Goal: Information Seeking & Learning: Find specific fact

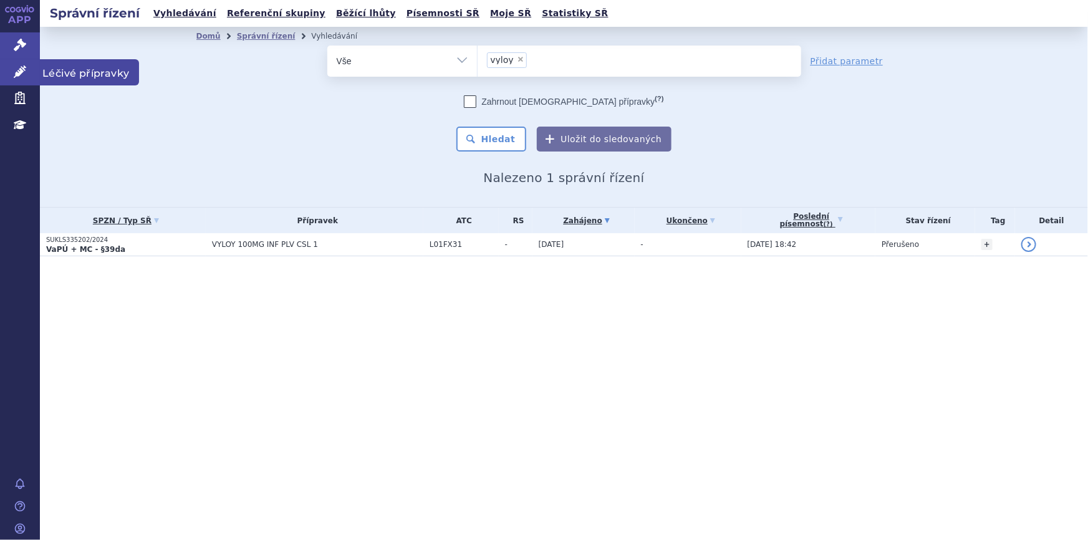
click at [20, 69] on icon at bounding box center [20, 71] width 12 height 12
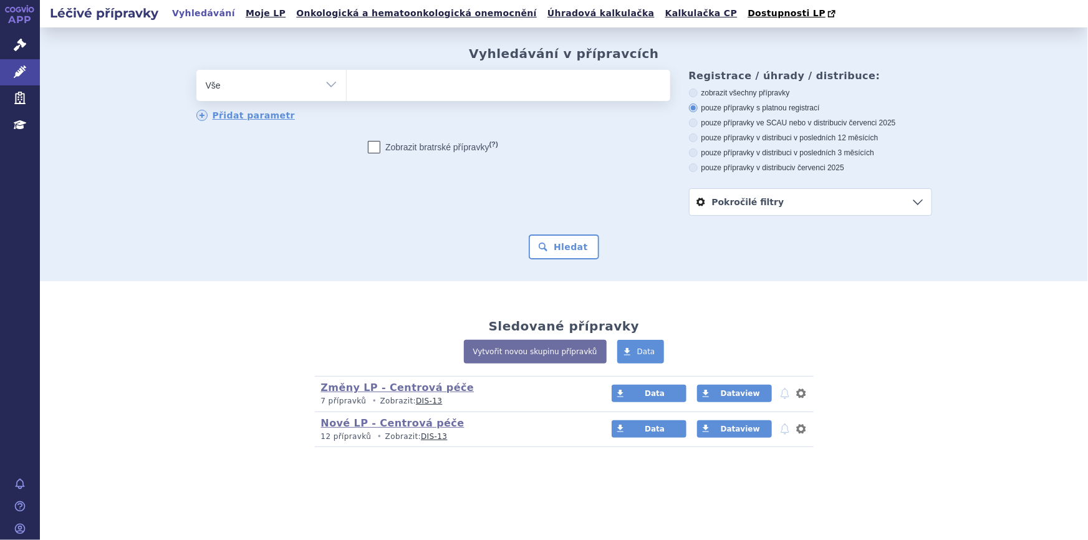
click at [422, 85] on ul at bounding box center [508, 83] width 323 height 26
click at [347, 85] on select at bounding box center [346, 84] width 1 height 31
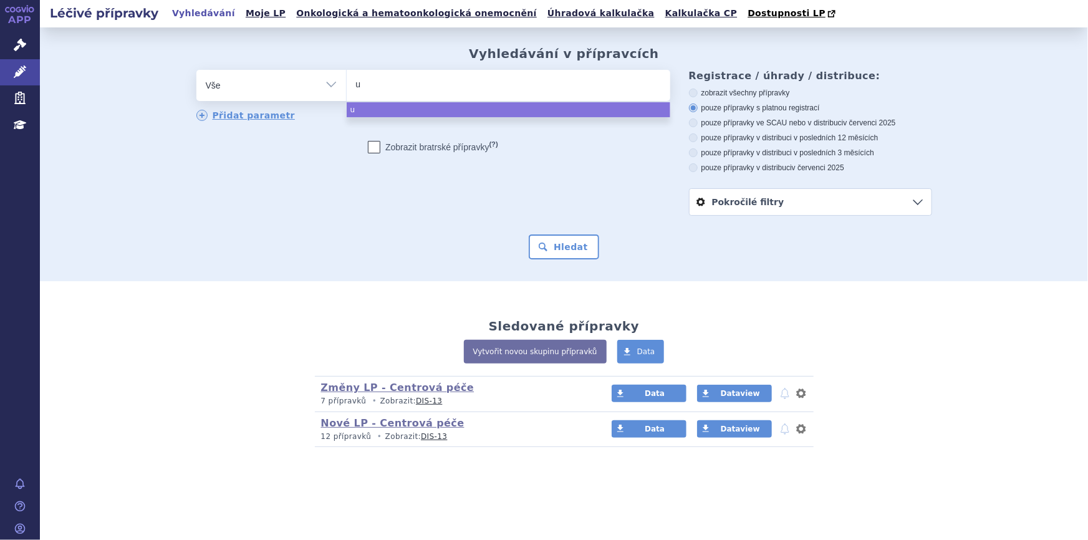
type input "ul"
type input "ult"
type input "ulto"
type input "ultom"
type input "ultomir"
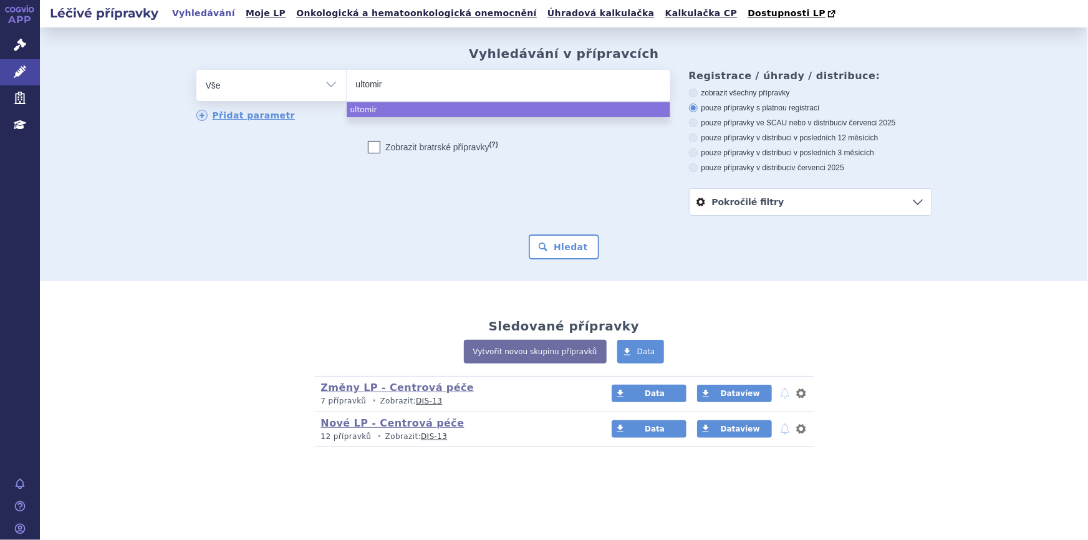
type input "ultomiri"
type input "ultomiris"
select select "ultomiris"
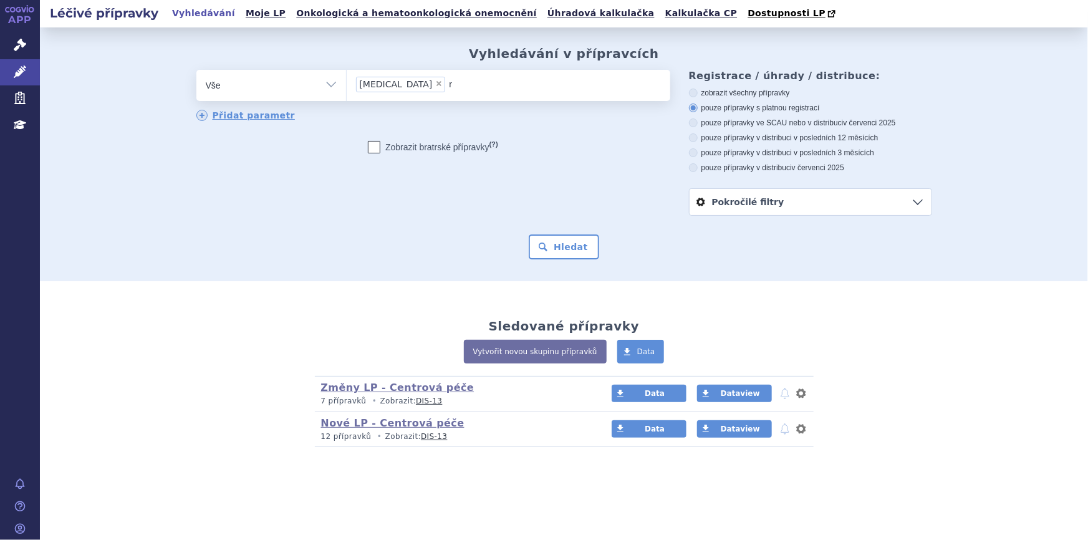
type input "re"
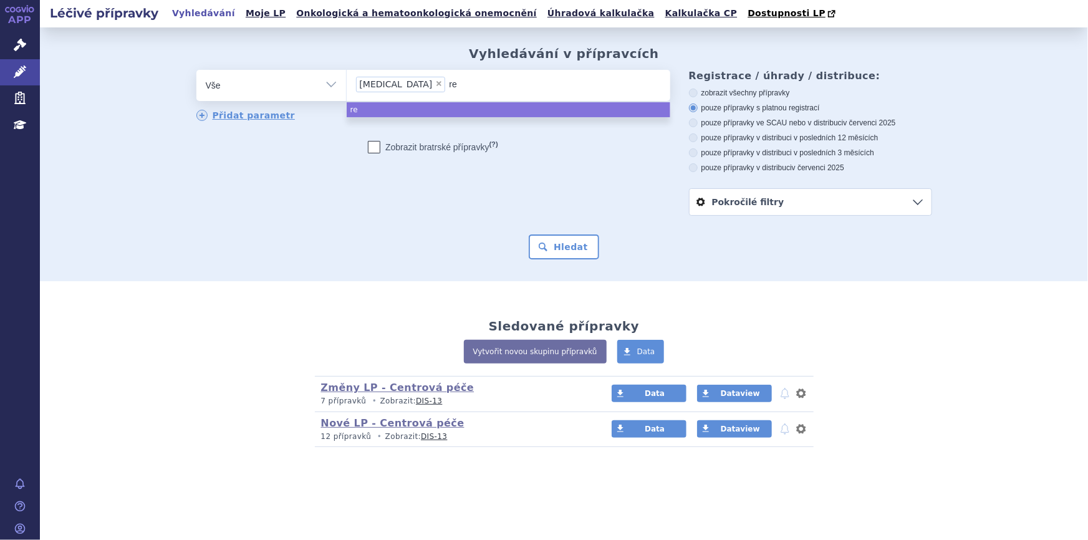
type input "ret"
type input "retse"
type input "retsev"
type input "retsevm"
type input "retsevmo"
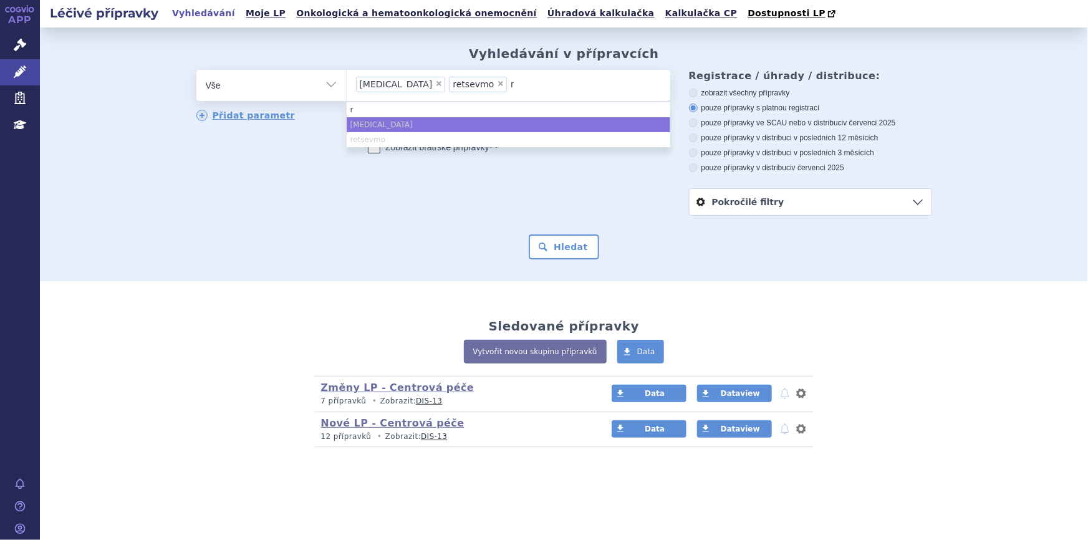
type input "ry"
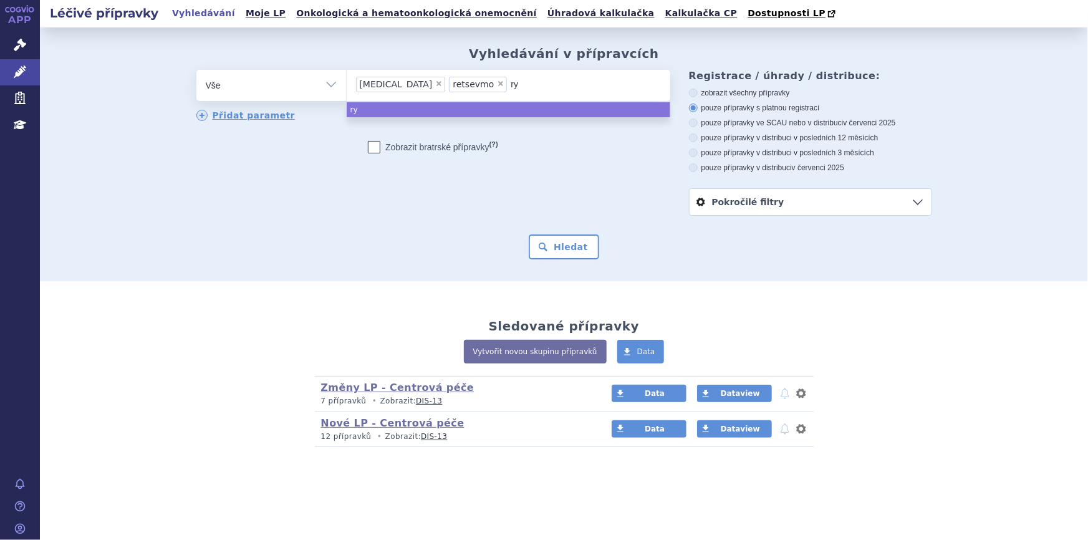
type input "ryb"
type input "rybre"
type input "rybrev"
type input "rybreva"
type input "rybrevan"
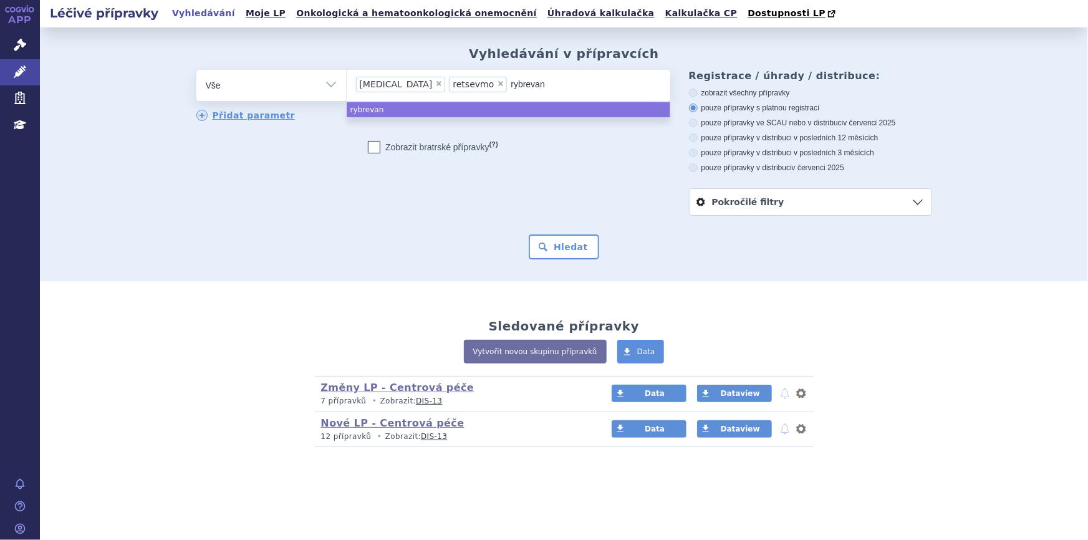
type input "[MEDICAL_DATA]"
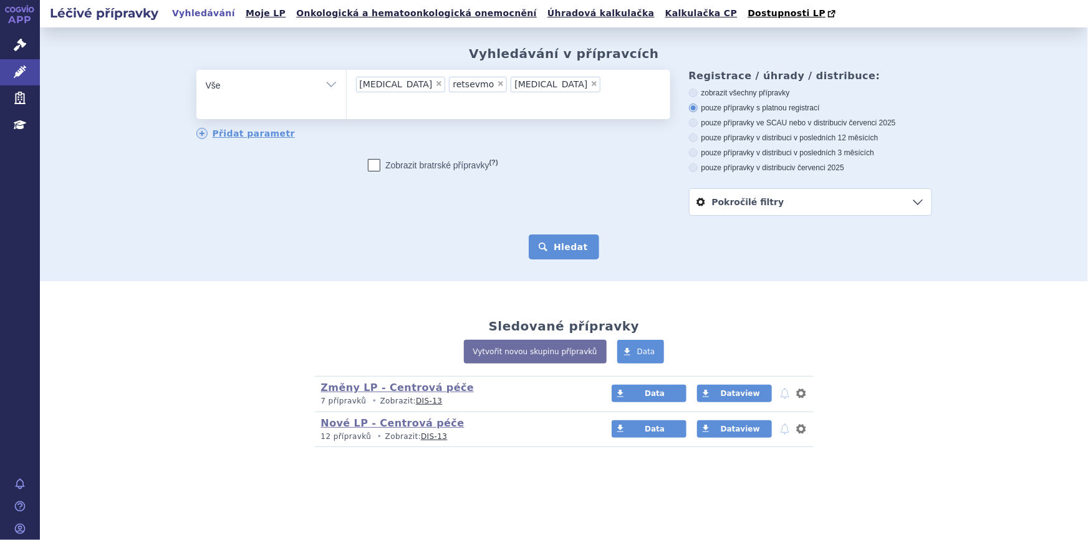
click at [564, 253] on button "Hledat" at bounding box center [564, 246] width 70 height 25
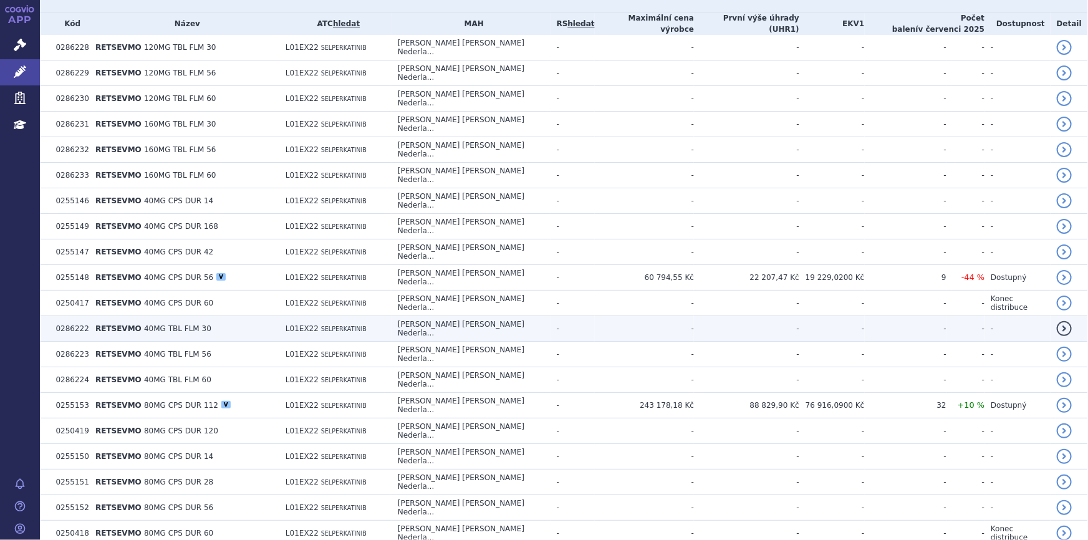
scroll to position [453, 0]
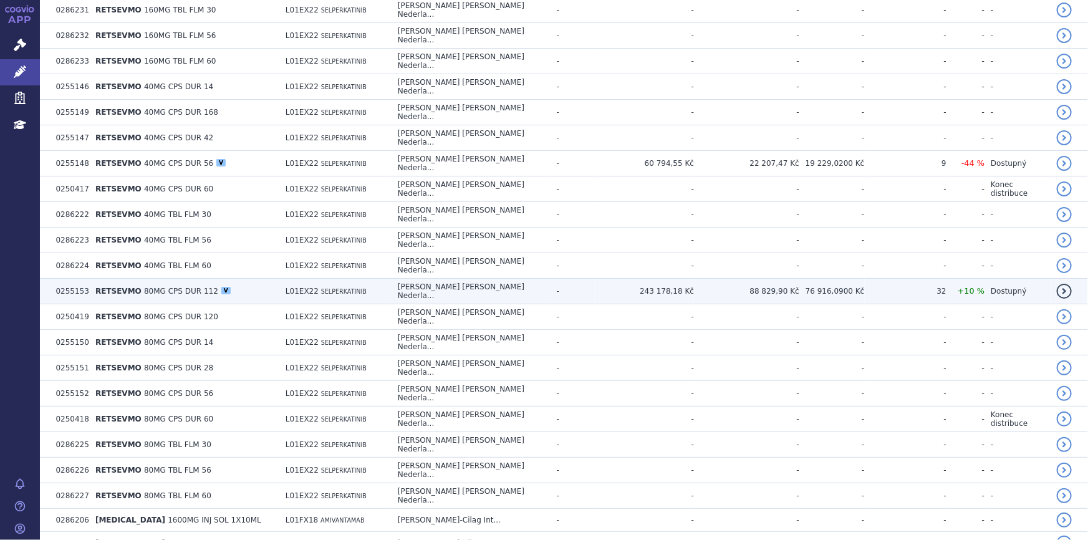
click at [301, 287] on span "L01EX22" at bounding box center [301, 291] width 33 height 9
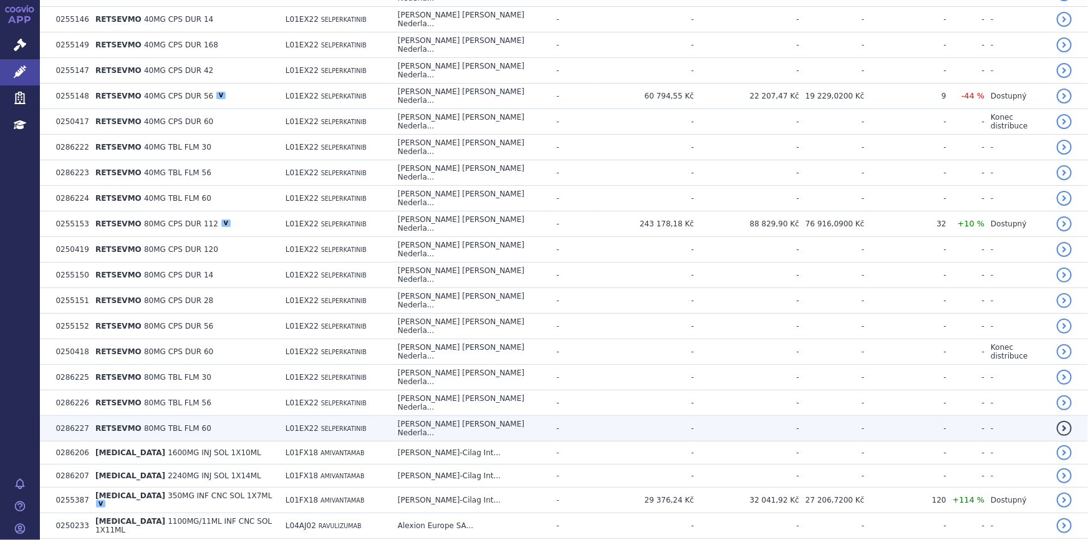
scroll to position [548, 0]
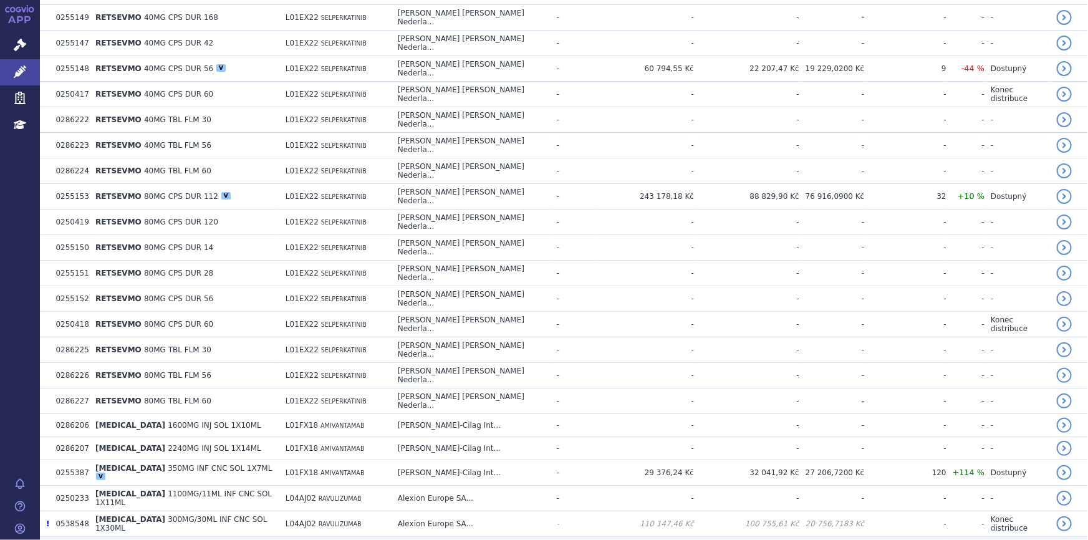
click at [228, 539] on span "300MG/3ML INF CNC SOL 1X3ML" at bounding box center [178, 548] width 167 height 17
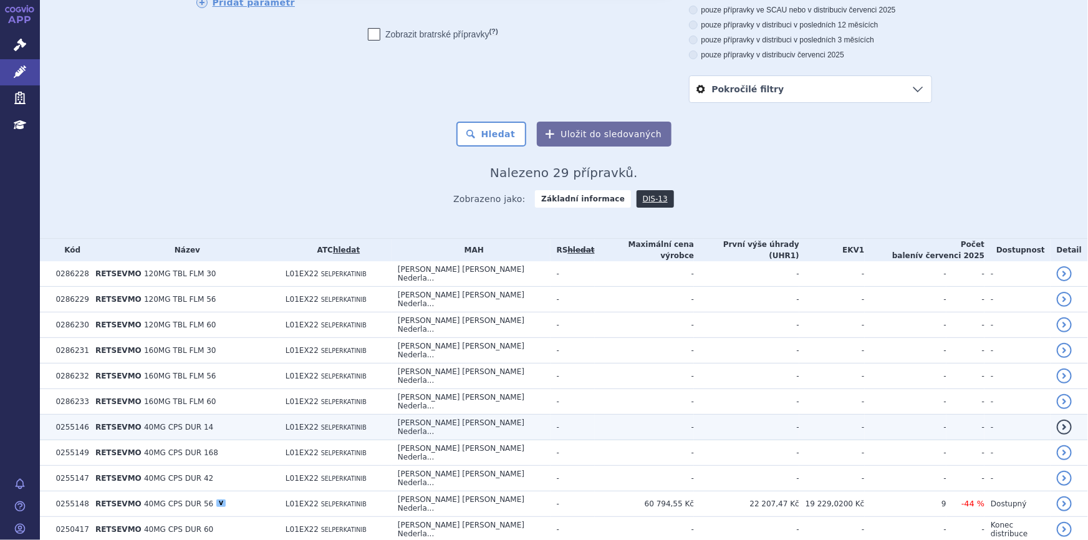
scroll to position [0, 0]
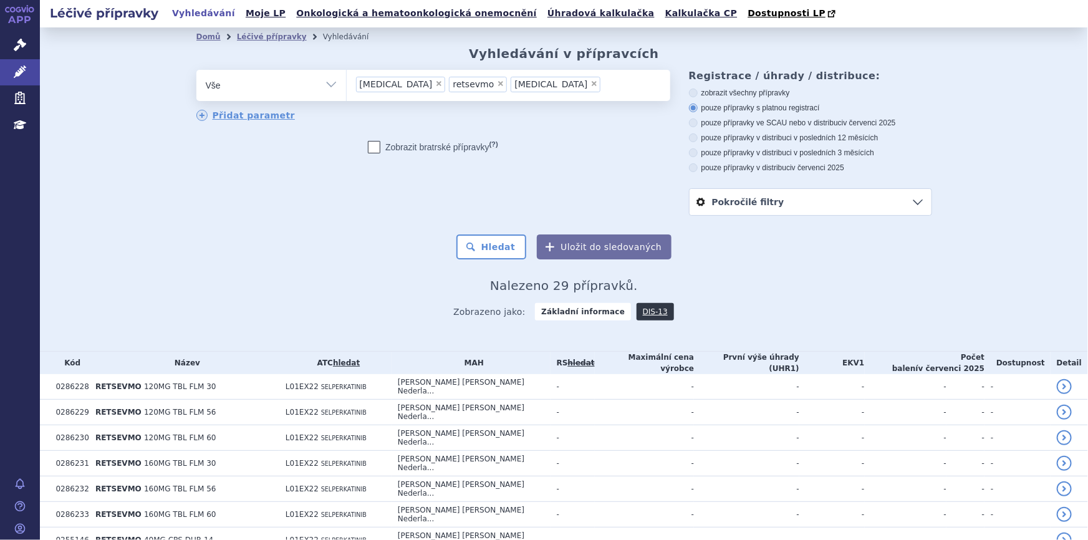
click at [534, 95] on ul "× ultomiris × retsevmo × rybrevant" at bounding box center [508, 83] width 323 height 27
click at [347, 95] on select "ultomiris retsevmo rybrevant" at bounding box center [346, 84] width 1 height 31
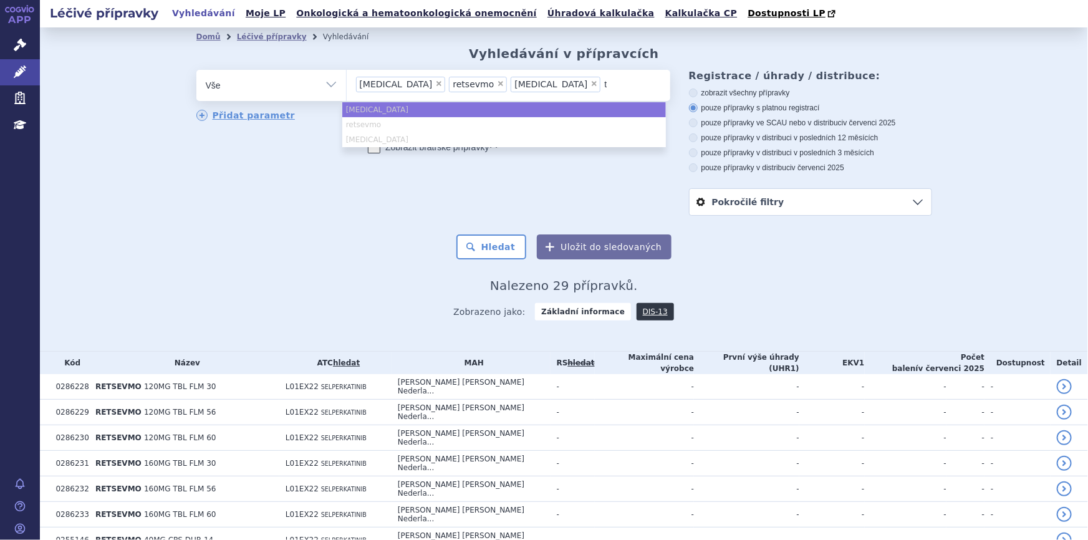
type input "ta"
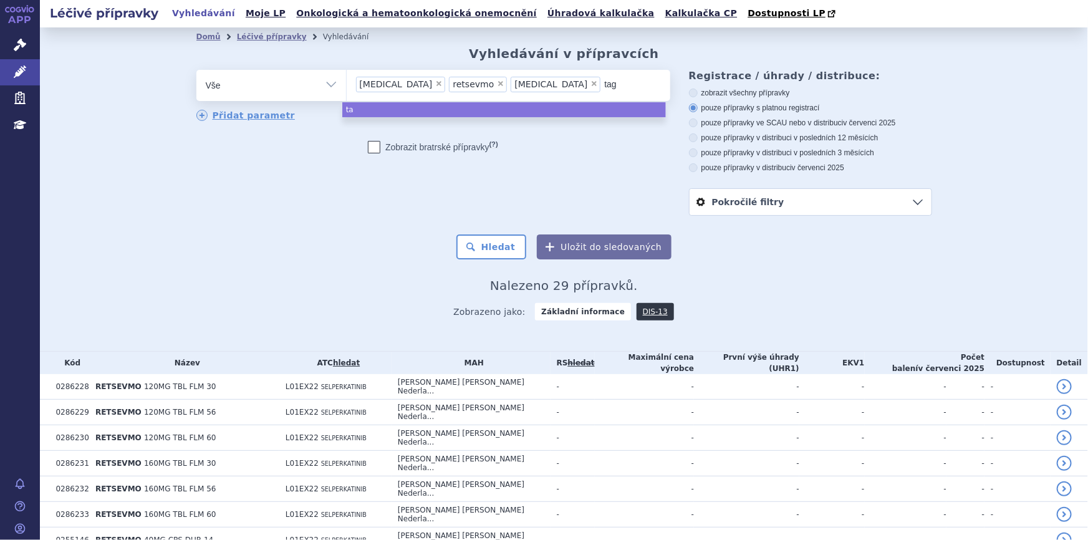
type input "tagr"
type input "tagri"
type input "tagriss"
type input "tagrisso"
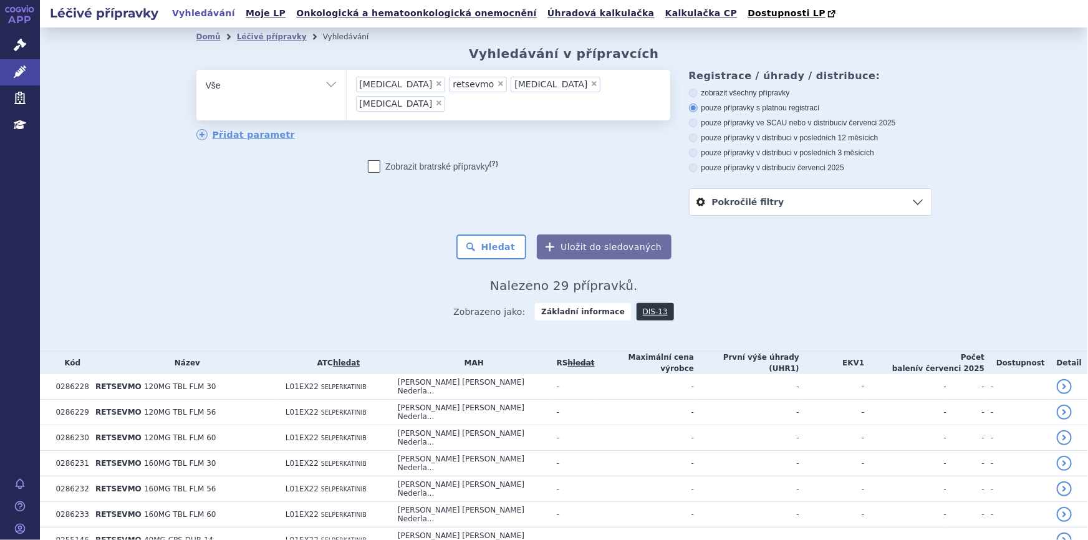
click at [435, 85] on span "×" at bounding box center [438, 83] width 7 height 7
click at [347, 85] on select "ultomiris retsevmo rybrevant tagrisso" at bounding box center [346, 84] width 1 height 31
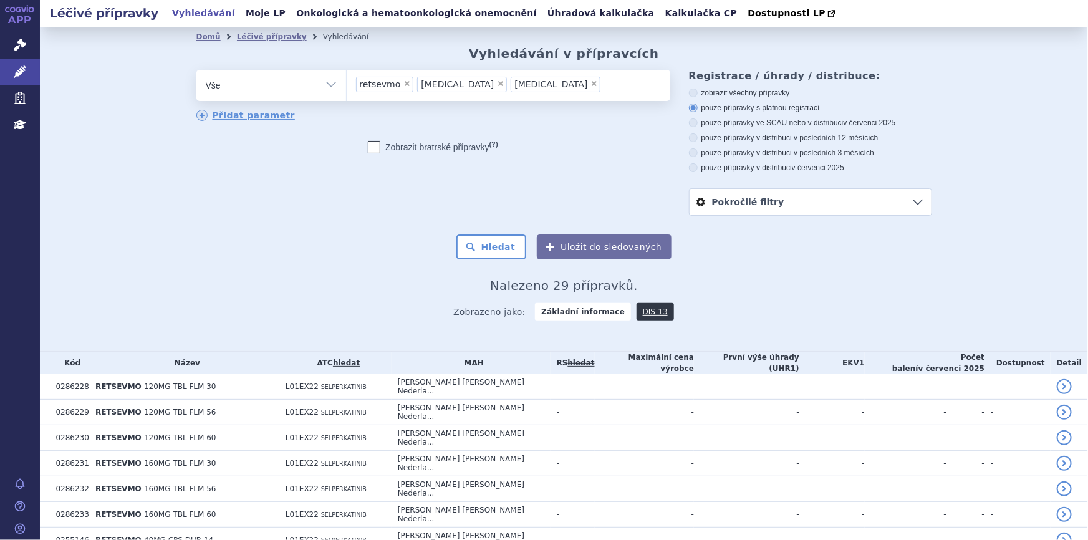
click at [403, 85] on span "×" at bounding box center [406, 83] width 7 height 7
click at [347, 85] on select "ultomiris retsevmo rybrevant tagrisso" at bounding box center [346, 84] width 1 height 31
click at [435, 85] on span "×" at bounding box center [438, 83] width 7 height 7
click at [347, 85] on select "ultomiris retsevmo rybrevant tagrisso" at bounding box center [346, 84] width 1 height 31
select select "[MEDICAL_DATA]"
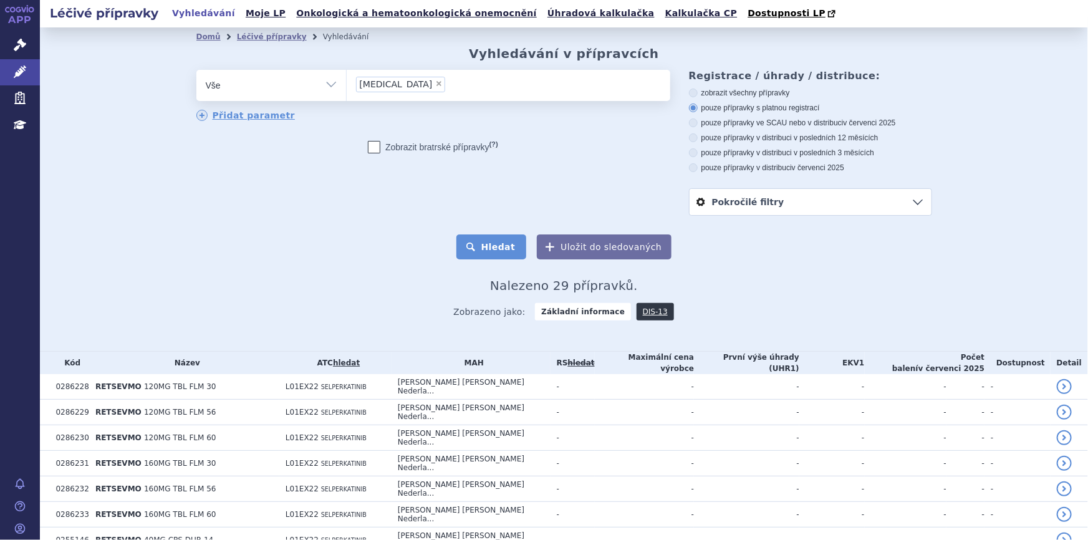
click at [498, 251] on button "Hledat" at bounding box center [491, 246] width 70 height 25
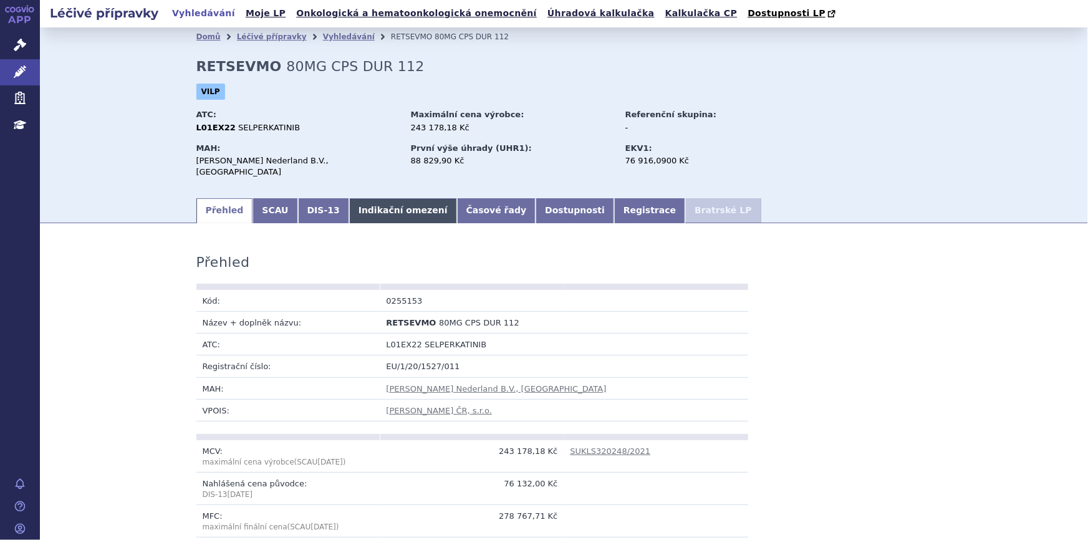
click at [349, 198] on link "Indikační omezení" at bounding box center [403, 210] width 108 height 25
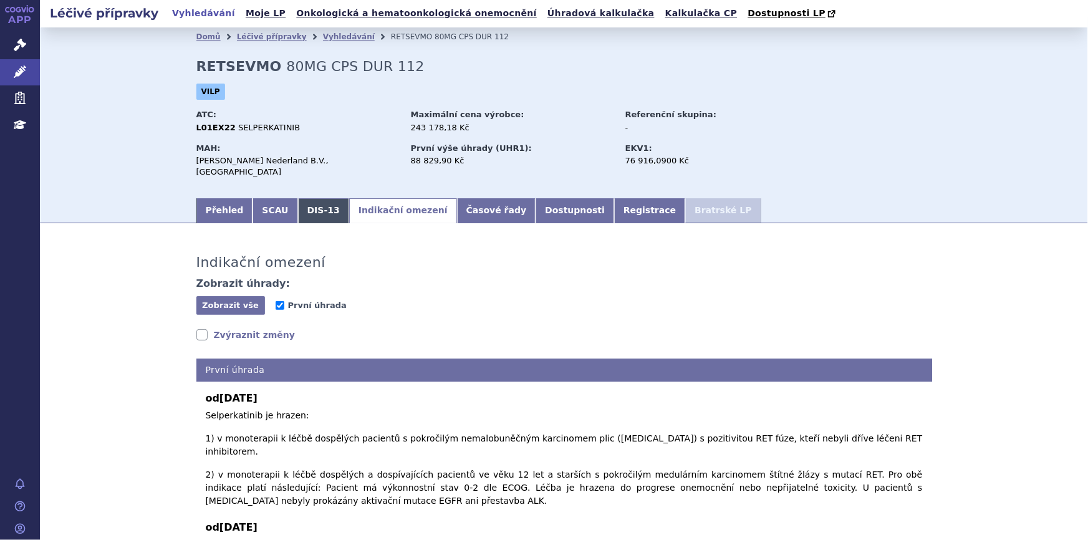
click at [302, 207] on link "DIS-13" at bounding box center [323, 210] width 51 height 25
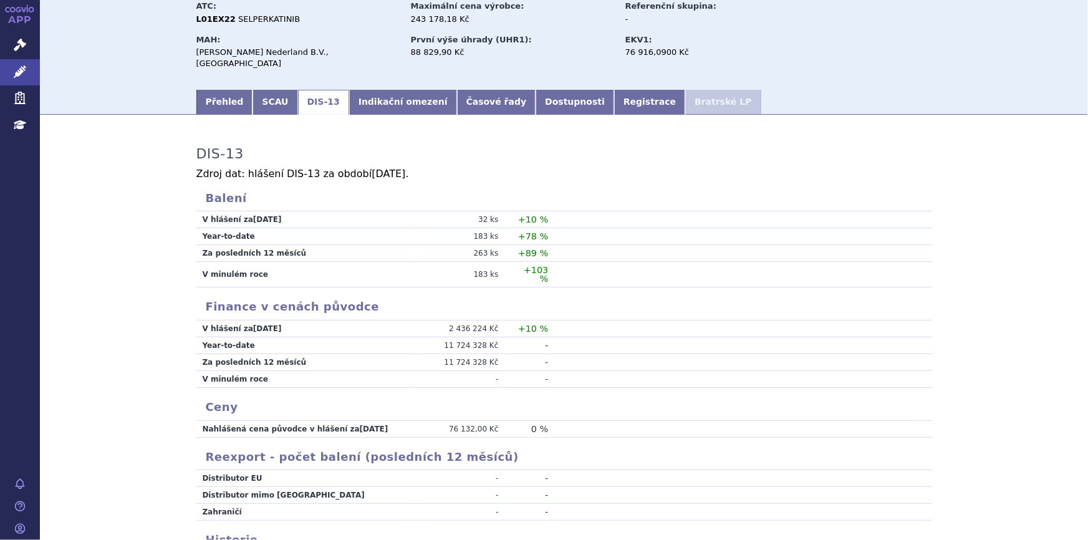
scroll to position [193, 0]
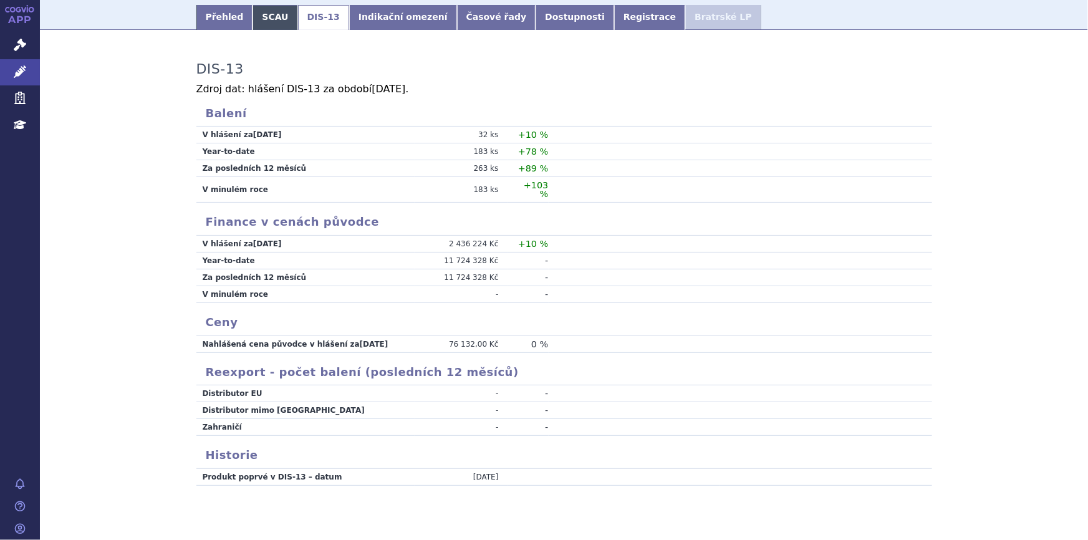
click at [259, 8] on link "SCAU" at bounding box center [274, 17] width 45 height 25
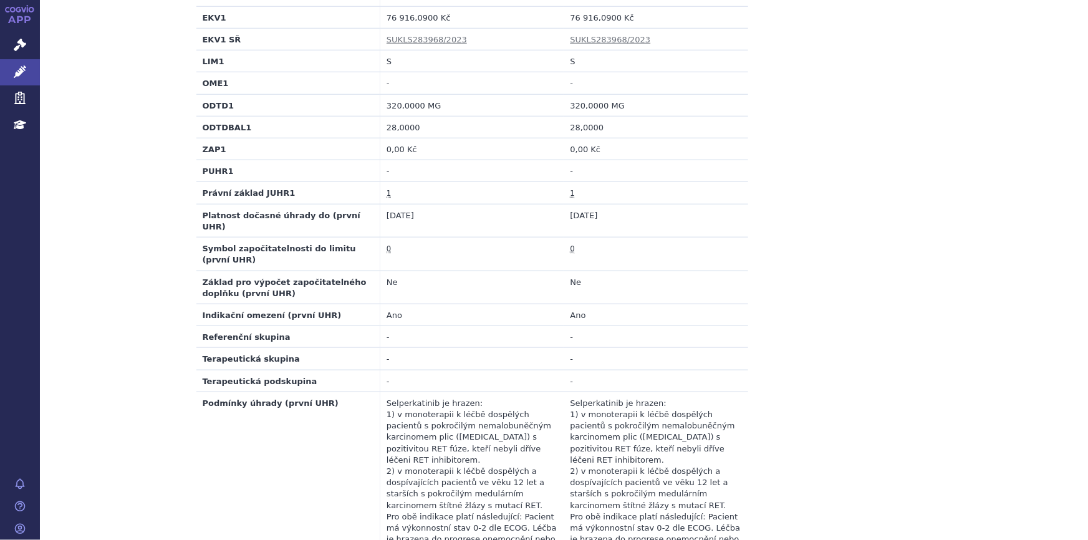
scroll to position [736, 0]
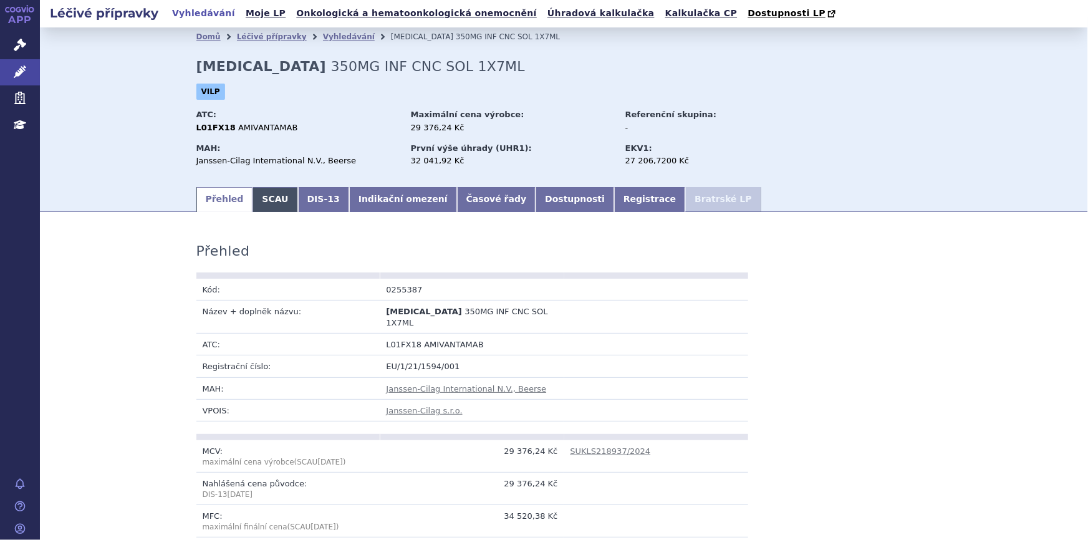
click at [263, 199] on link "SCAU" at bounding box center [274, 199] width 45 height 25
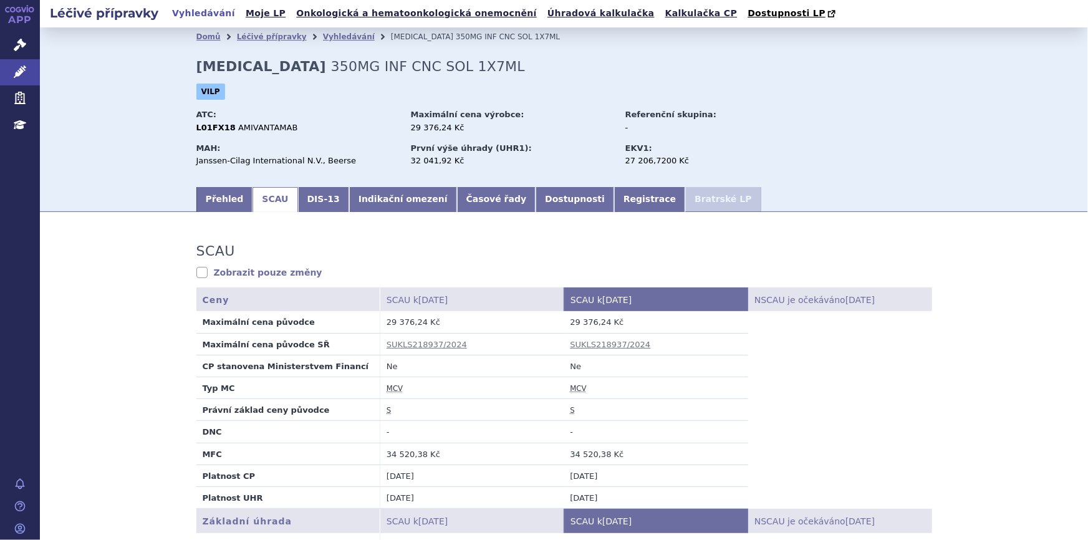
click at [221, 188] on link "Přehled" at bounding box center [224, 199] width 57 height 25
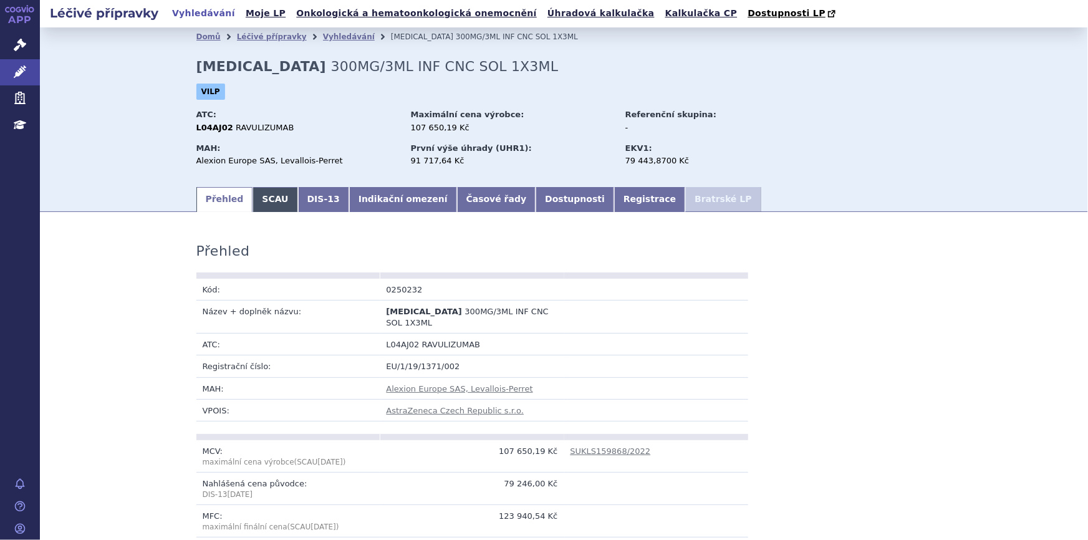
click at [252, 205] on link "SCAU" at bounding box center [274, 199] width 45 height 25
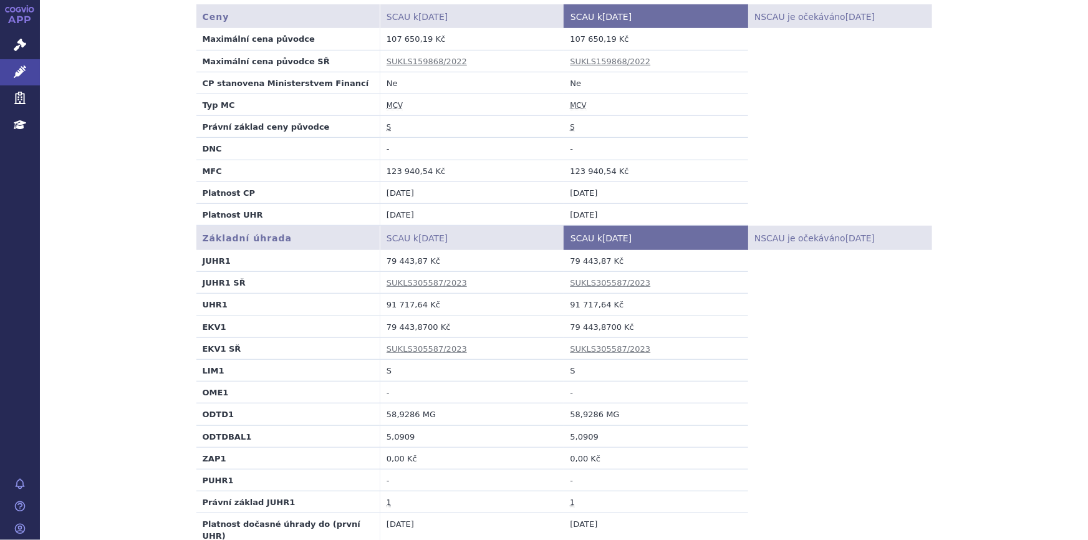
scroll to position [510, 0]
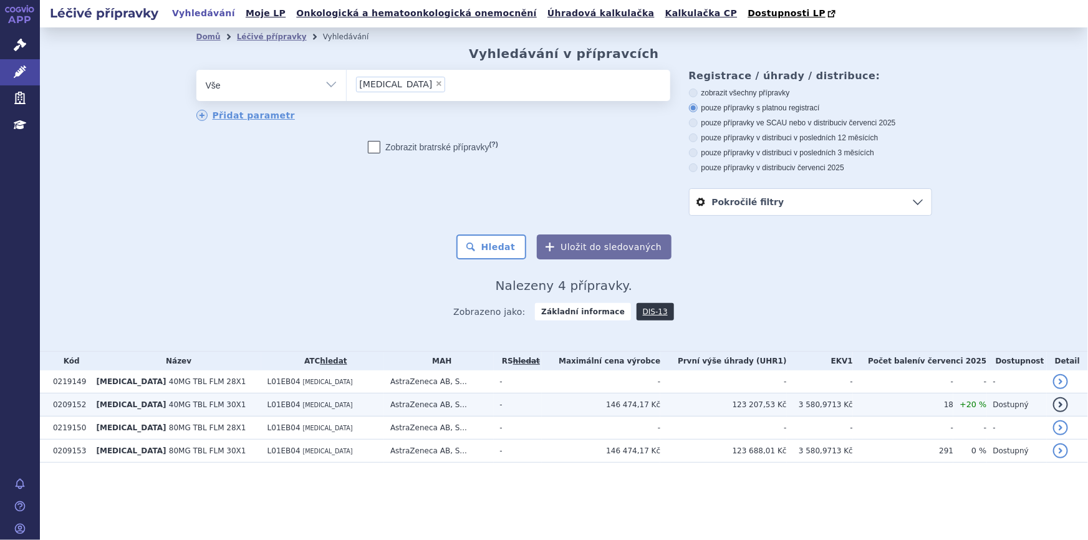
click at [370, 413] on td "L01EB04 [MEDICAL_DATA]" at bounding box center [322, 404] width 123 height 23
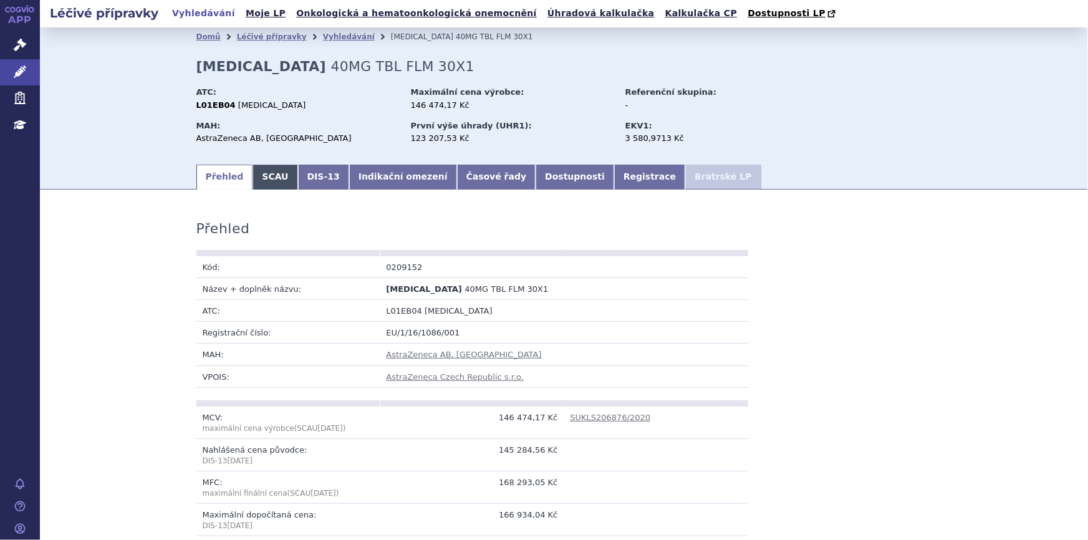
click at [267, 176] on link "SCAU" at bounding box center [274, 177] width 45 height 25
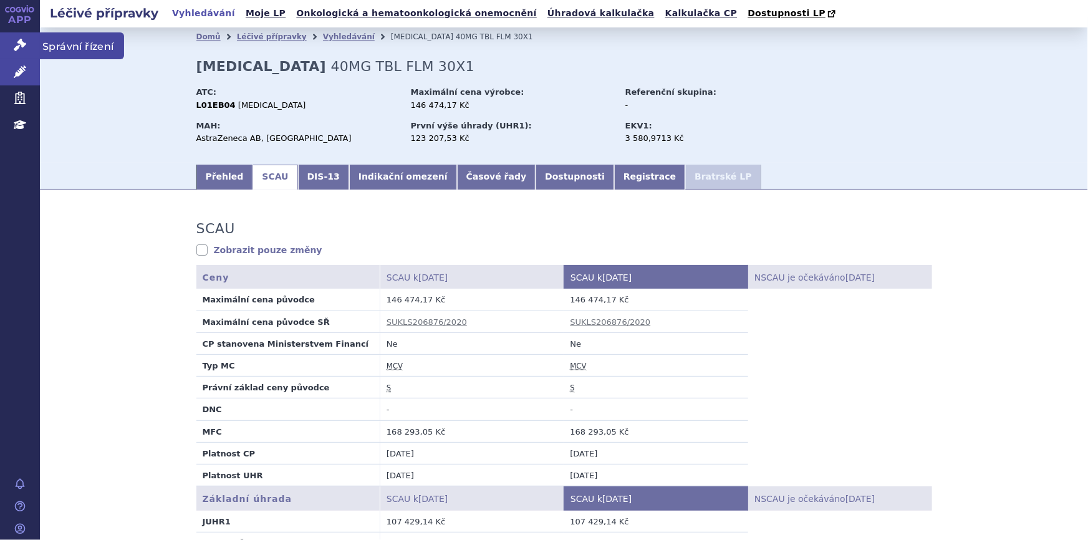
click at [22, 43] on icon at bounding box center [20, 45] width 12 height 12
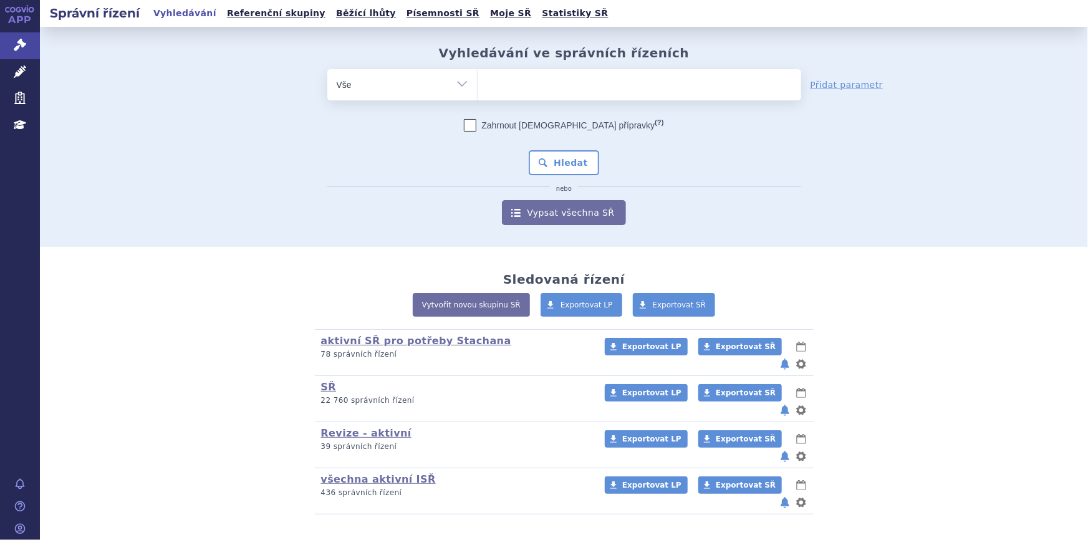
click at [495, 81] on ul at bounding box center [638, 82] width 323 height 26
click at [477, 81] on select at bounding box center [477, 84] width 1 height 31
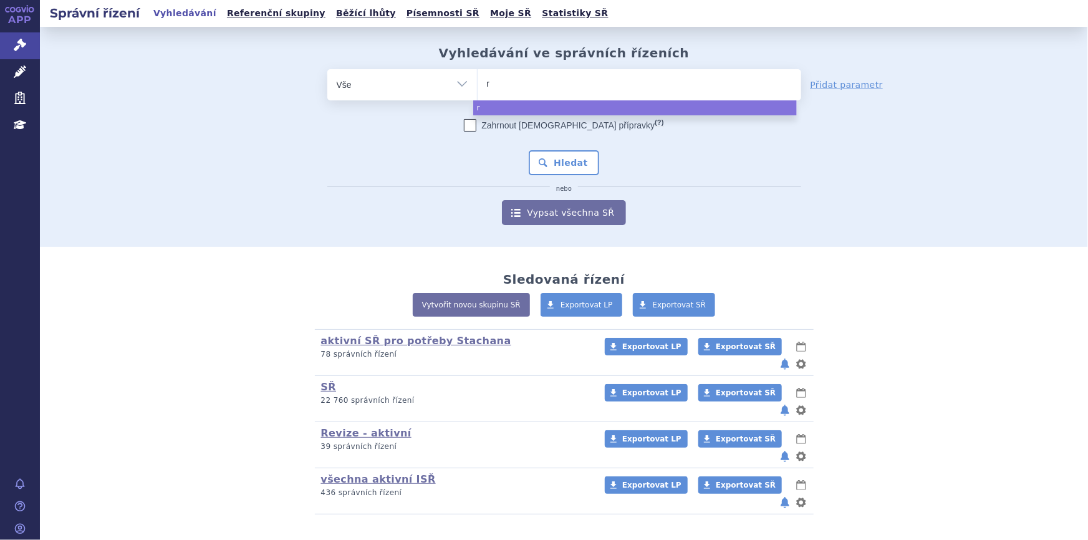
type input "ry"
type input "ryb"
type input "rybr"
type input "rybre"
type input "rybrevan"
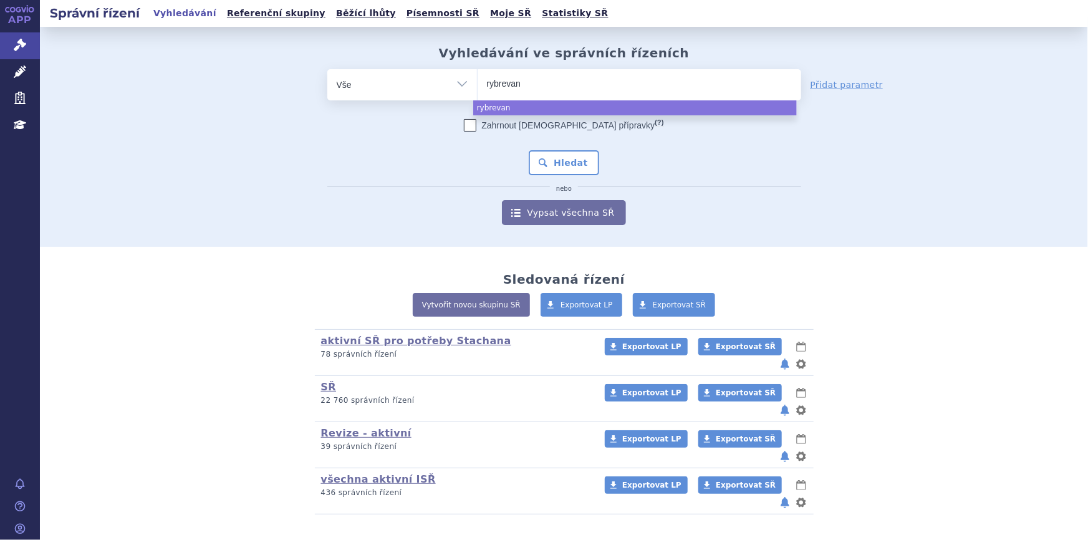
type input "rybrevant"
select select "rybrevant"
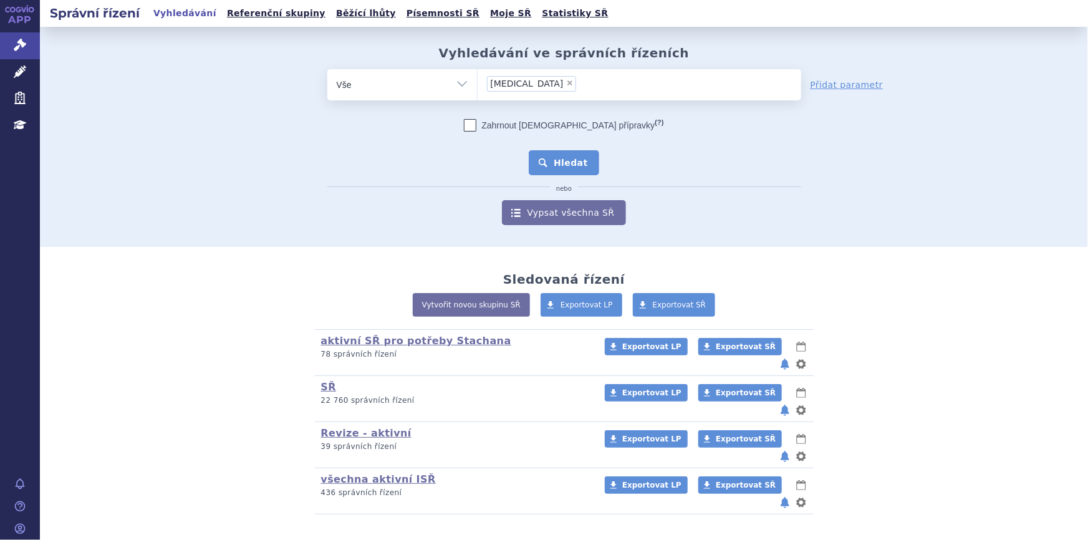
click at [544, 167] on button "Hledat" at bounding box center [564, 162] width 70 height 25
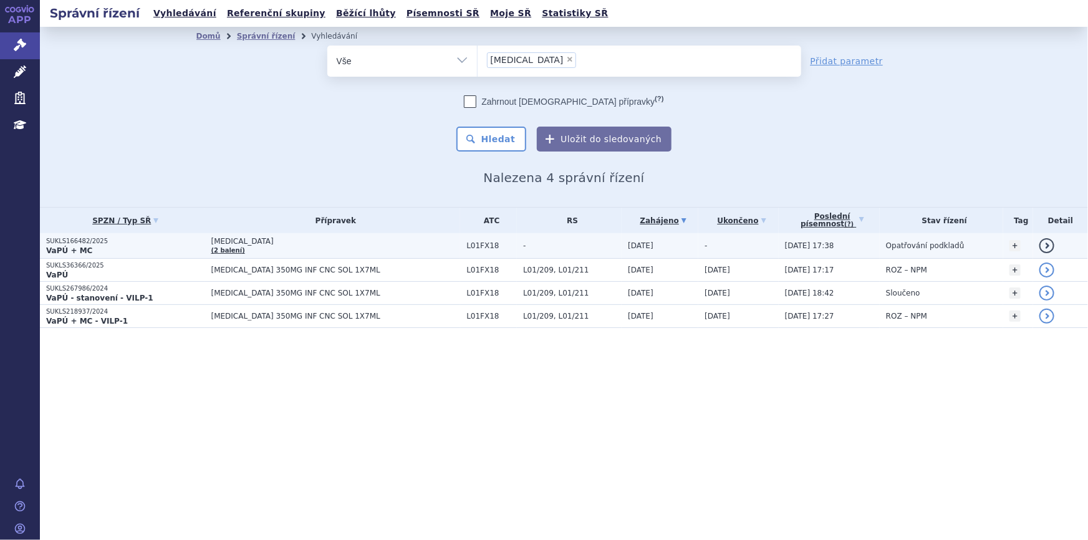
click at [315, 243] on span "[MEDICAL_DATA]" at bounding box center [335, 241] width 249 height 9
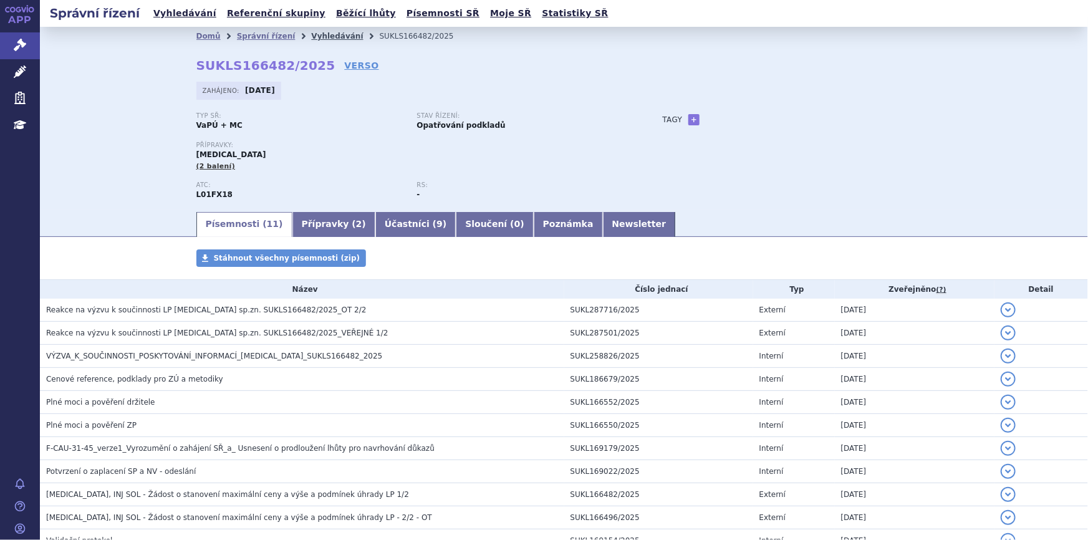
click at [326, 36] on link "Vyhledávání" at bounding box center [337, 36] width 52 height 9
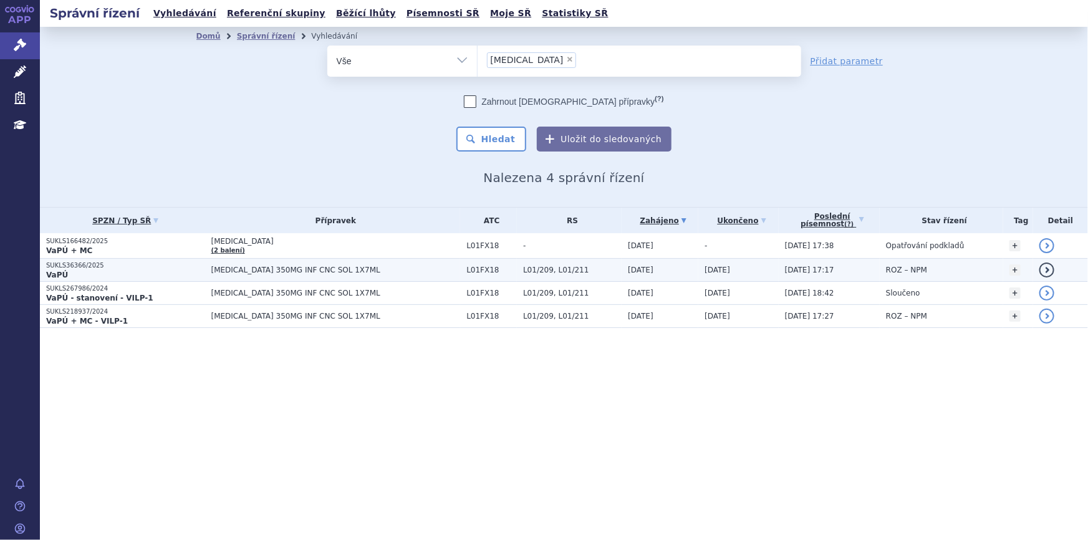
click at [358, 269] on span "RYBREVANT 350MG INF CNC SOL 1X7ML" at bounding box center [335, 270] width 249 height 9
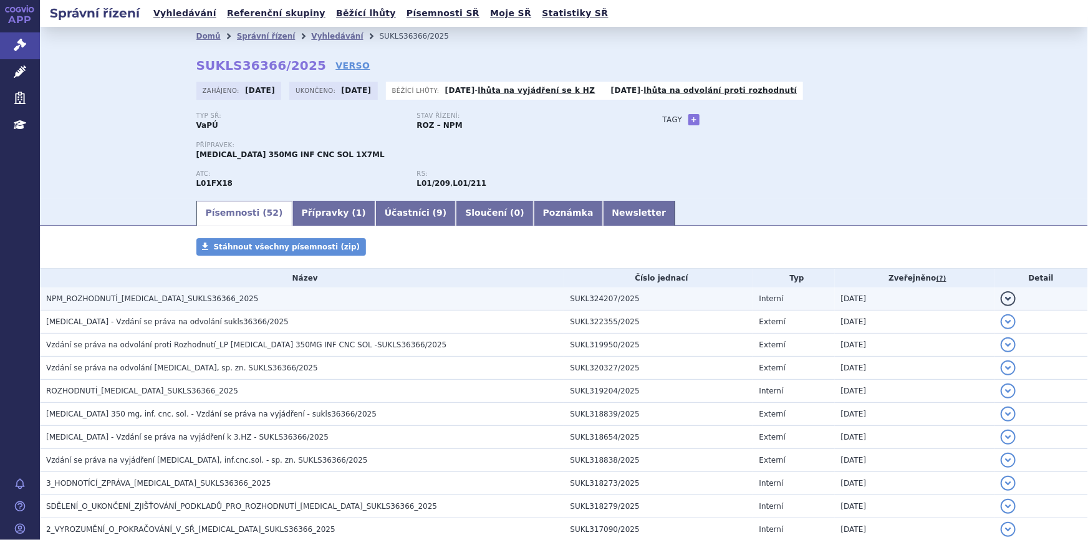
click at [206, 300] on span "NPM_ROZHODNUTÍ_[MEDICAL_DATA]_SUKLS36366_2025" at bounding box center [152, 298] width 212 height 9
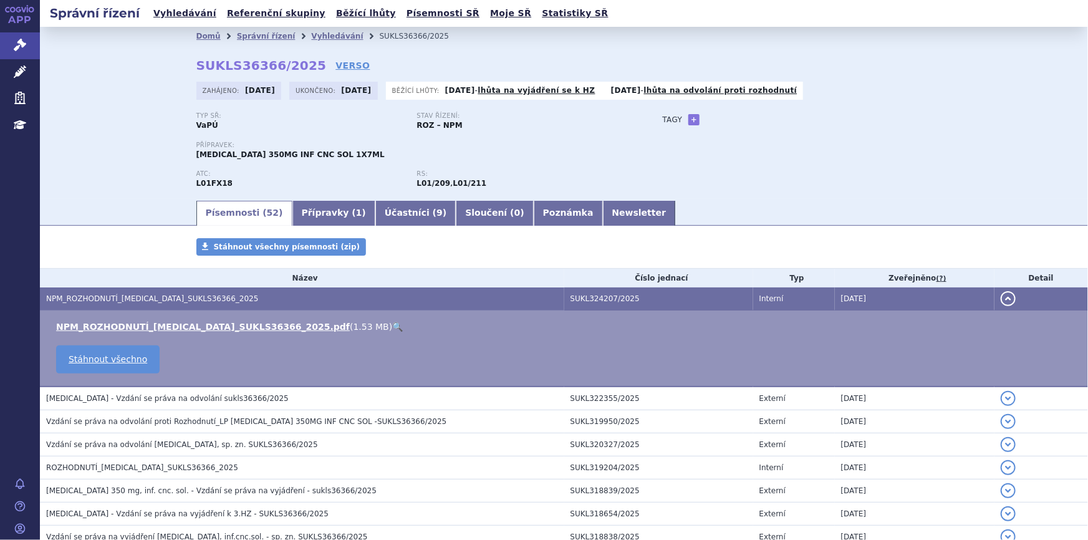
click at [392, 328] on link "🔍" at bounding box center [397, 327] width 11 height 10
click at [702, 190] on div "Typ SŘ: VaPÚ Stav řízení: ROZ – NPM Přípravek: RYBREVANT 350MG INF CNC SOL 1X7M…" at bounding box center [563, 155] width 735 height 87
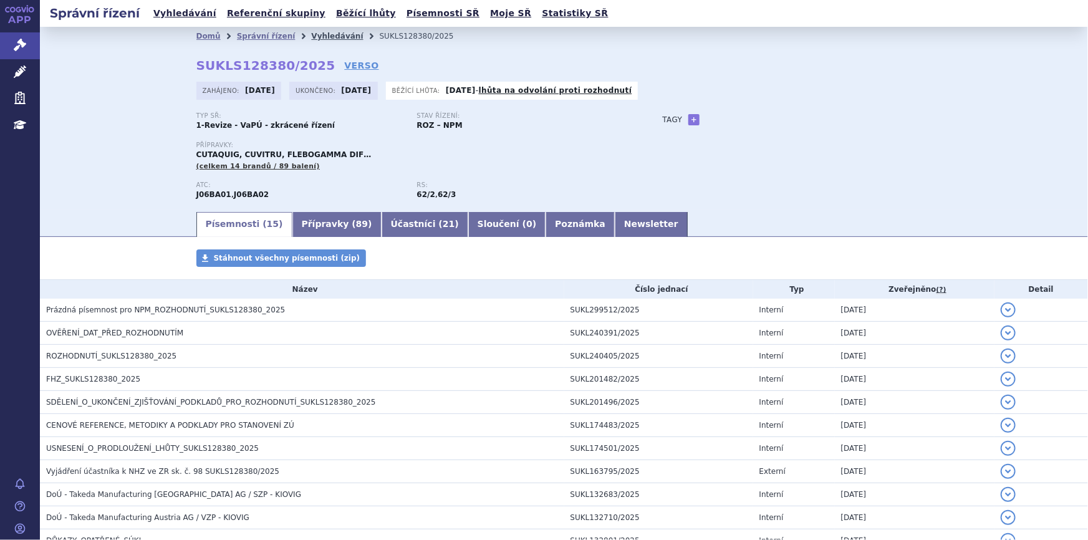
click at [311, 35] on link "Vyhledávání" at bounding box center [337, 36] width 52 height 9
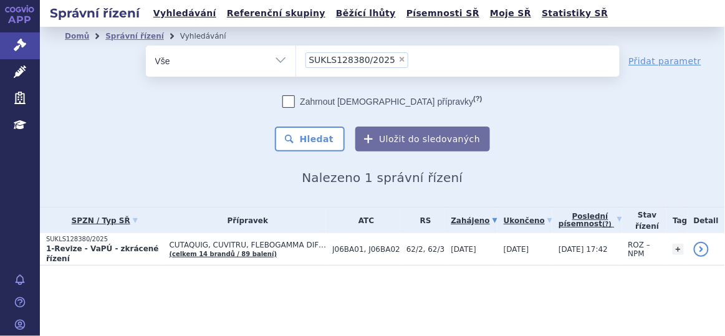
click at [285, 295] on section "Domů Správní řízení Vyhledávání Vyhledávání ve správních řízeních odstranit Vše" at bounding box center [382, 171] width 685 height 289
